Goal: Task Accomplishment & Management: Manage account settings

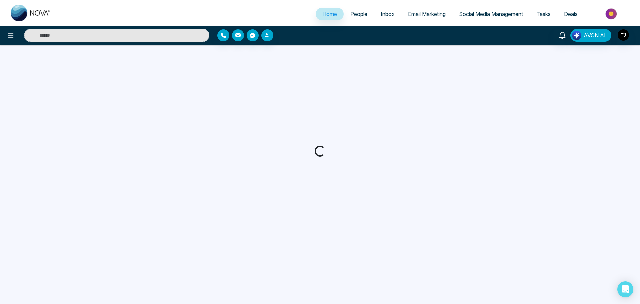
select select "*"
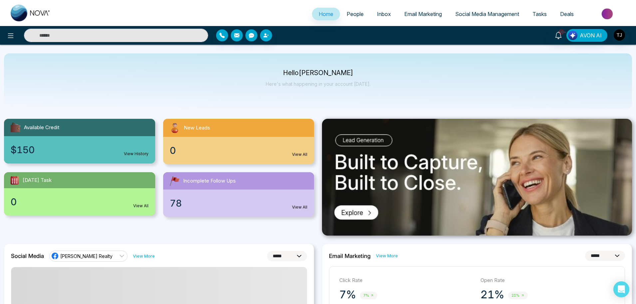
click at [348, 14] on span "People" at bounding box center [355, 14] width 17 height 7
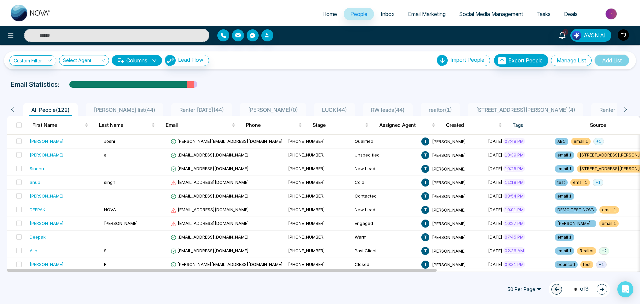
click at [597, 289] on button "button" at bounding box center [601, 289] width 11 height 11
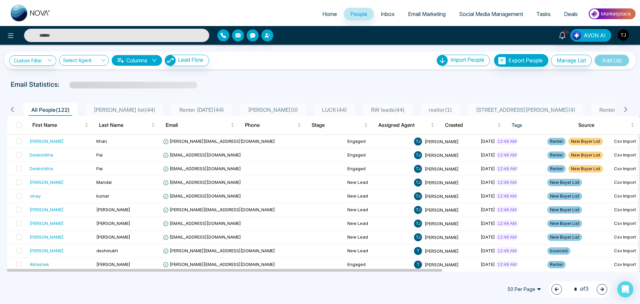
click at [552, 292] on button "button" at bounding box center [556, 289] width 11 height 11
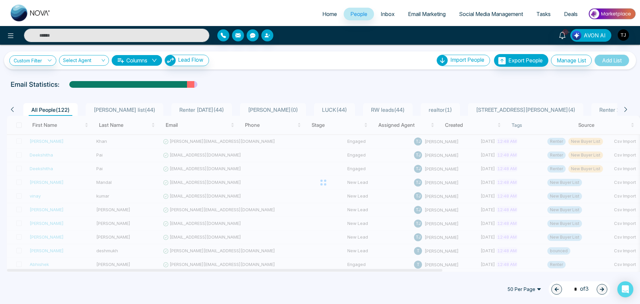
type input "*"
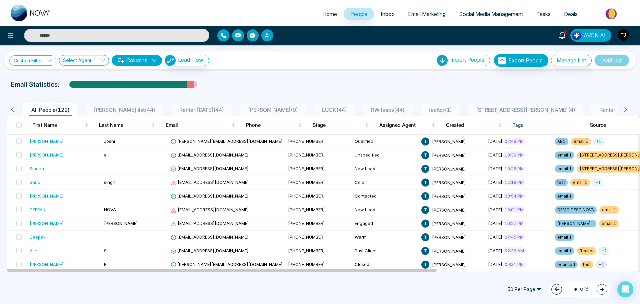
click at [54, 62] on link "Custom Filter" at bounding box center [32, 60] width 47 height 10
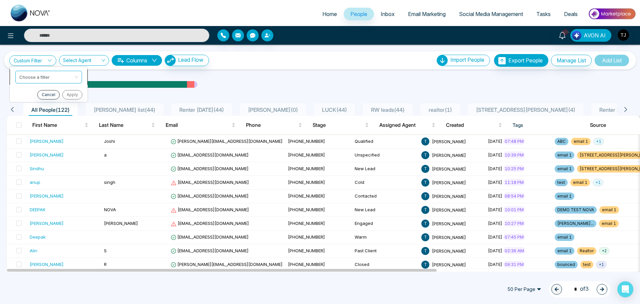
click at [71, 78] on input "search" at bounding box center [46, 76] width 54 height 10
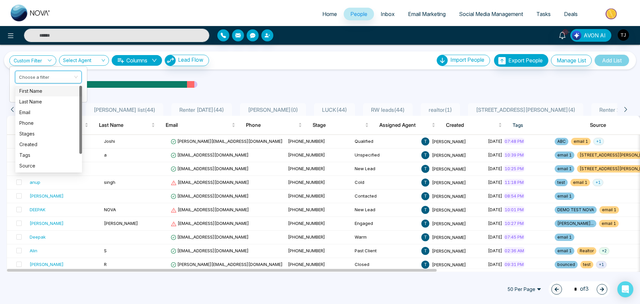
click at [255, 65] on div "Custom Filter Choose a filter Cancel Apply Select Agent Columns Lead Flow Impor…" at bounding box center [319, 60] width 621 height 13
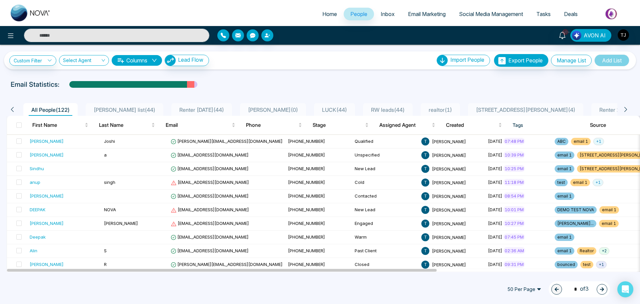
click at [244, 82] on div "Email Statistics:" at bounding box center [215, 84] width 409 height 10
click at [101, 61] on div "Select Agent" at bounding box center [84, 60] width 50 height 11
click at [241, 78] on div "Custom Filter Choose a filter Cancel Apply Select Agent Columns Lead Flow Impor…" at bounding box center [320, 158] width 640 height 227
click at [367, 80] on div "Email Statistics:" at bounding box center [215, 84] width 409 height 10
click at [105, 61] on div "Select Agent" at bounding box center [84, 60] width 50 height 11
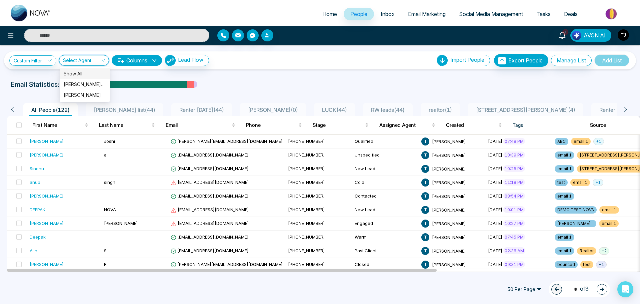
click at [105, 61] on div "Select Agent" at bounding box center [84, 60] width 50 height 11
click at [87, 63] on input "search" at bounding box center [81, 61] width 37 height 13
click at [153, 57] on button "Columns" at bounding box center [137, 60] width 50 height 11
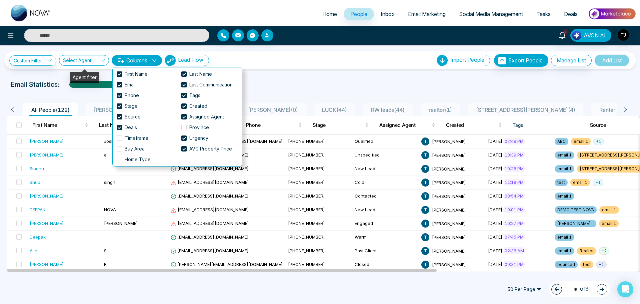
click at [104, 60] on div "Select Agent" at bounding box center [84, 60] width 50 height 11
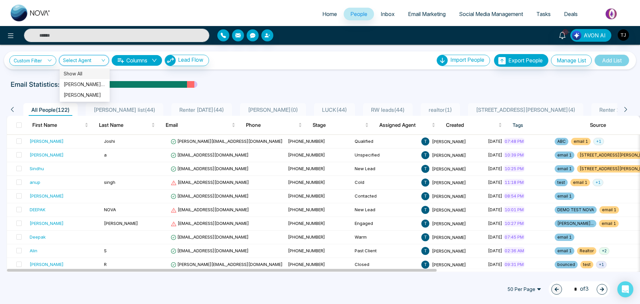
click at [285, 78] on div "Custom Filter Choose a filter Cancel Apply Select Agent Columns Lead Flow Impor…" at bounding box center [320, 158] width 640 height 227
click at [98, 54] on div "Custom Filter Choose a filter Cancel Apply Select Agent Columns Lead Flow Impor…" at bounding box center [319, 60] width 621 height 13
click at [106, 60] on div "Select Agent" at bounding box center [84, 60] width 50 height 11
click at [273, 76] on div "Custom Filter Choose a filter Cancel Apply Select Agent Columns Lead Flow Impor…" at bounding box center [320, 158] width 640 height 227
click at [106, 61] on div "Select Agent" at bounding box center [84, 60] width 50 height 11
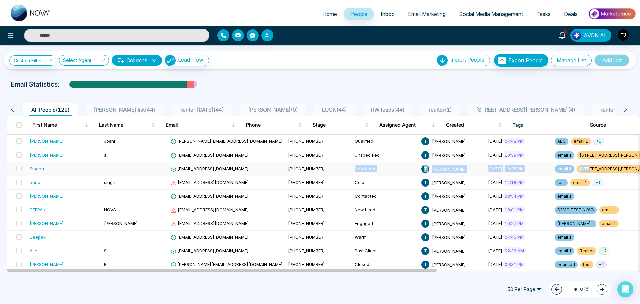
drag, startPoint x: 541, startPoint y: 166, endPoint x: 308, endPoint y: 165, distance: 232.9
click at [308, 165] on tr "Sindhu [EMAIL_ADDRESS][DOMAIN_NAME] [PHONE_NUMBER] New Lead T [PERSON_NAME] [DA…" at bounding box center [511, 169] width 1008 height 14
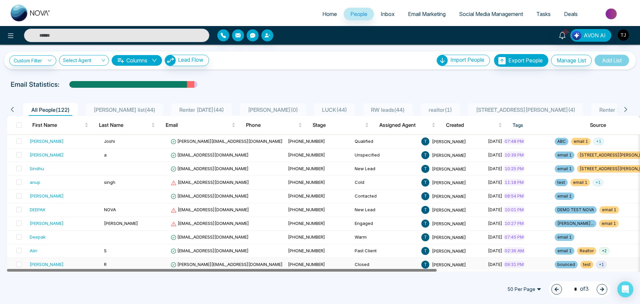
drag, startPoint x: 418, startPoint y: 270, endPoint x: 293, endPoint y: 258, distance: 125.9
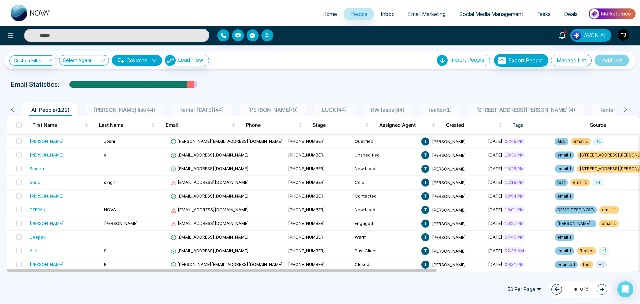
click at [268, 91] on div at bounding box center [320, 90] width 632 height 3
click at [95, 57] on input "search" at bounding box center [81, 61] width 37 height 13
click at [239, 90] on div at bounding box center [320, 90] width 632 height 3
click at [106, 60] on div "Select Agent" at bounding box center [84, 60] width 50 height 11
click at [258, 86] on div "Email Statistics:" at bounding box center [215, 84] width 409 height 10
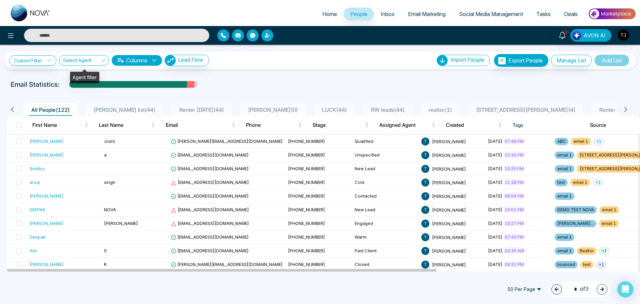
click at [98, 67] on div "Agent filter" at bounding box center [84, 75] width 29 height 16
click at [102, 63] on div "Select Agent" at bounding box center [84, 60] width 50 height 11
click at [91, 61] on input "search" at bounding box center [81, 61] width 37 height 13
click at [99, 63] on input "search" at bounding box center [81, 61] width 37 height 13
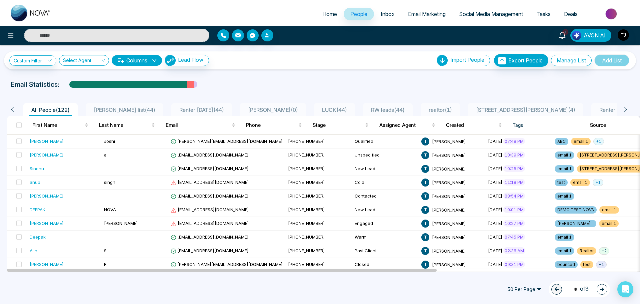
click at [243, 80] on div "Email Statistics:" at bounding box center [215, 84] width 409 height 10
click at [317, 80] on div "Email Statistics:" at bounding box center [215, 84] width 409 height 10
click at [105, 109] on span "[PERSON_NAME] list ( 44 )" at bounding box center [124, 109] width 67 height 7
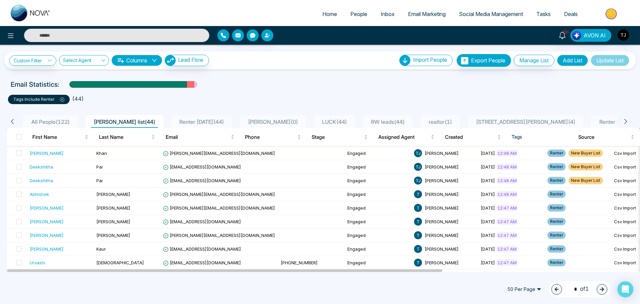
click at [13, 124] on icon at bounding box center [12, 121] width 6 height 6
click at [59, 121] on div "Click to sort ascending" at bounding box center [61, 120] width 56 height 11
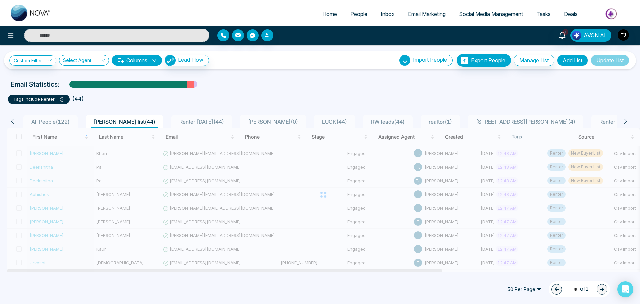
click at [140, 111] on div "All People ( 122 ) [PERSON_NAME] list ( 44 ) Renter [DATE] ( 44 ) [PERSON_NAME]…" at bounding box center [320, 119] width 634 height 17
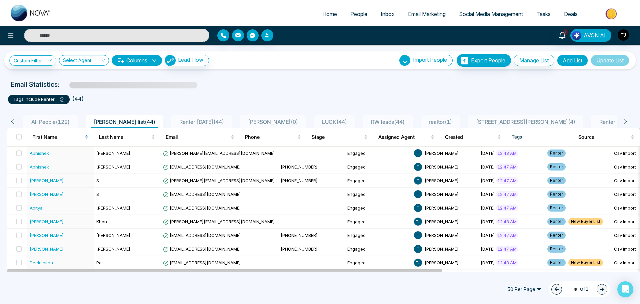
click at [60, 120] on span "All People ( 122 )" at bounding box center [51, 121] width 44 height 7
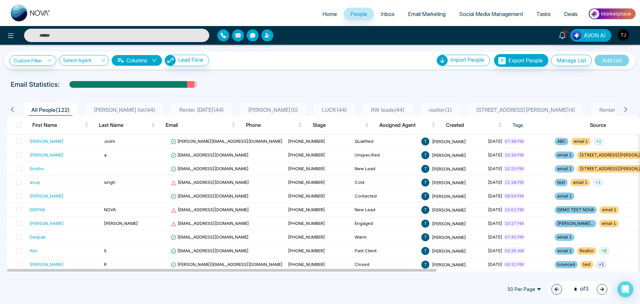
click at [148, 63] on button "Columns" at bounding box center [137, 60] width 50 height 11
click at [275, 89] on div "Email Statistics:" at bounding box center [215, 84] width 409 height 10
click at [96, 60] on input "search" at bounding box center [81, 61] width 37 height 13
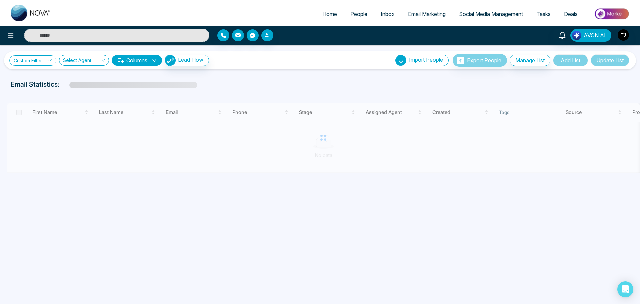
click at [37, 62] on link "Custom Filter" at bounding box center [32, 60] width 47 height 10
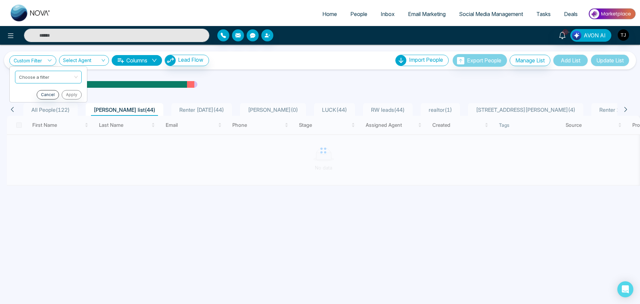
click at [305, 95] on div "All People ( 122 ) [PERSON_NAME] list ( 44 ) Renter [DATE] ( 44 ) [PERSON_NAME]…" at bounding box center [320, 138] width 632 height 93
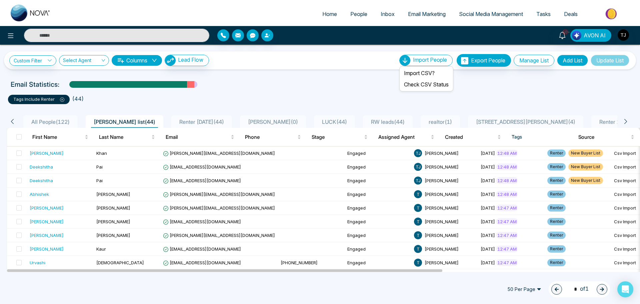
click at [443, 62] on div "Import People" at bounding box center [425, 60] width 53 height 11
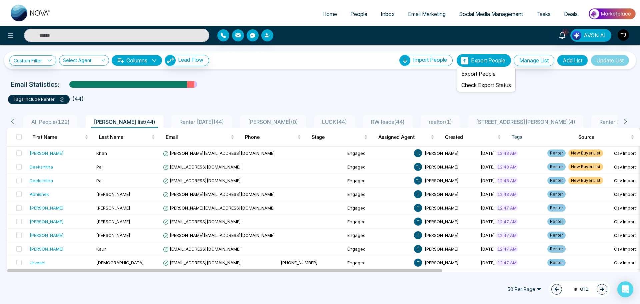
click at [481, 62] on span "Export People" at bounding box center [488, 60] width 34 height 7
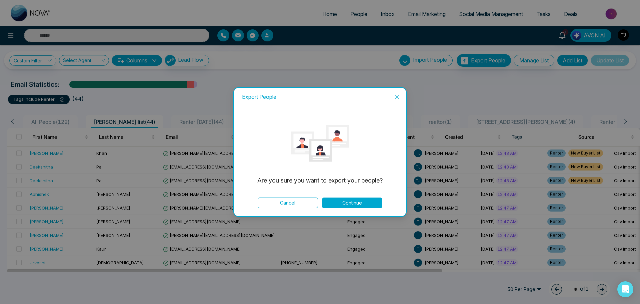
click at [350, 200] on button "Continue" at bounding box center [352, 202] width 60 height 11
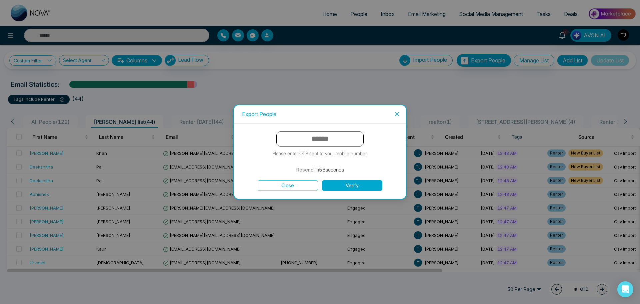
click at [333, 136] on input "text" at bounding box center [319, 138] width 87 height 15
click at [399, 115] on icon "close" at bounding box center [396, 113] width 5 height 5
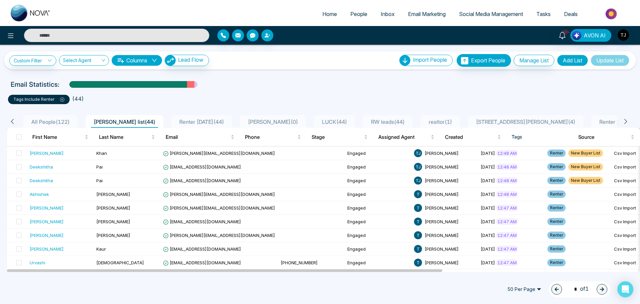
click at [63, 100] on icon at bounding box center [62, 99] width 4 height 4
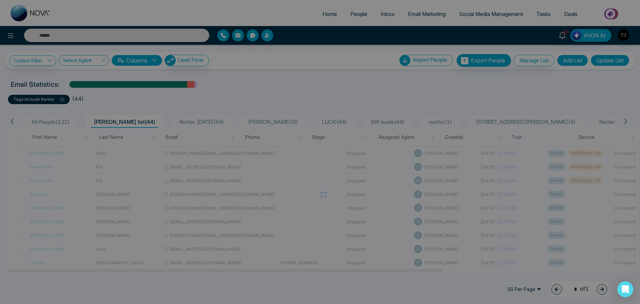
click at [61, 101] on body "Home People Inbox Email Marketing Social Media Management Tasks Deals 10+ AVON …" at bounding box center [320, 152] width 640 height 304
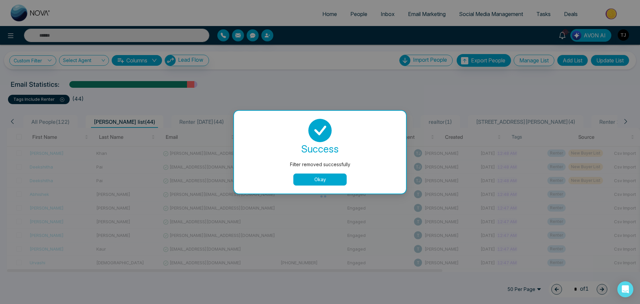
click at [325, 177] on button "Okay" at bounding box center [319, 179] width 53 height 12
